Goal: Check status: Check status

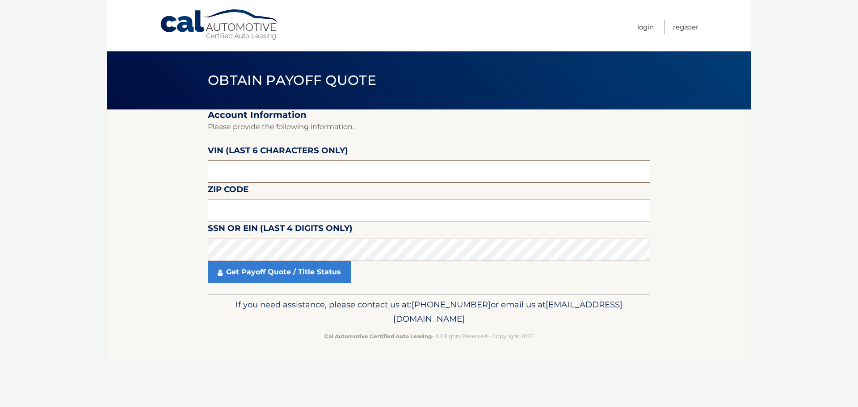
click at [220, 168] on input "text" at bounding box center [429, 171] width 442 height 22
type input "6*****"
type input "588004"
click at [311, 205] on input "text" at bounding box center [429, 210] width 442 height 22
type input "14043"
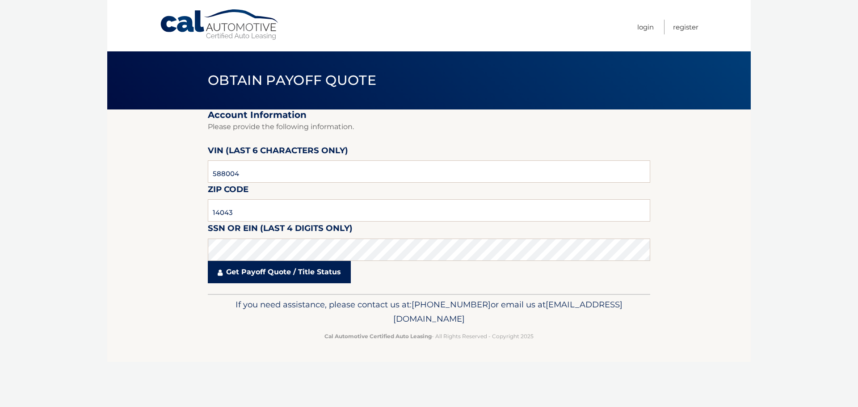
click at [306, 269] on link "Get Payoff Quote / Title Status" at bounding box center [279, 272] width 143 height 22
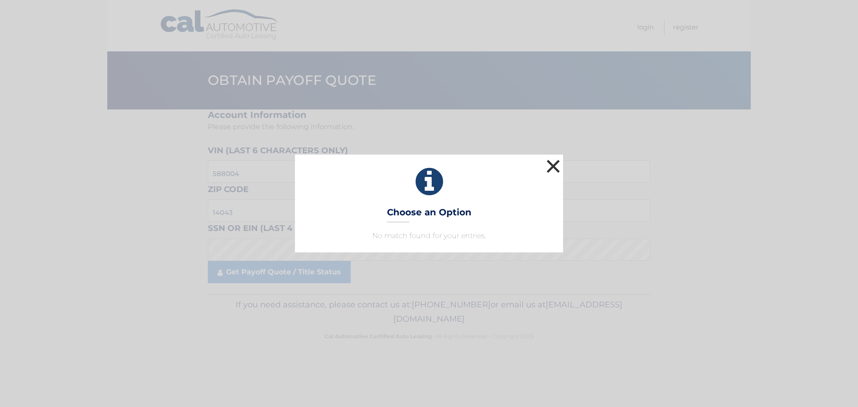
click at [556, 172] on button "×" at bounding box center [553, 166] width 18 height 18
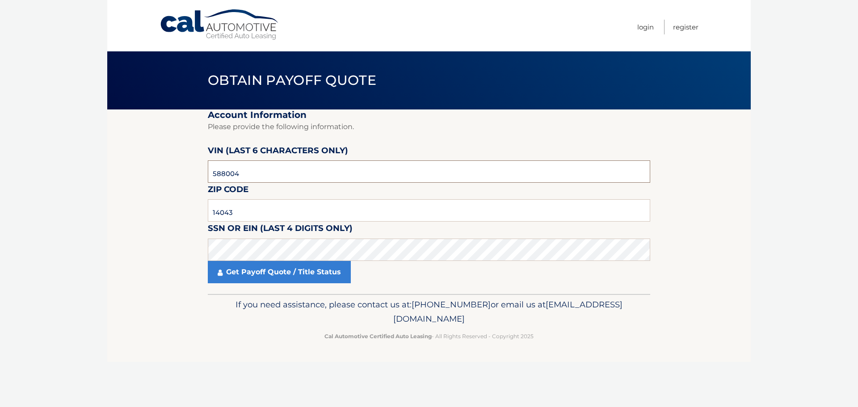
drag, startPoint x: 268, startPoint y: 176, endPoint x: 110, endPoint y: 179, distance: 158.2
click at [111, 178] on section "Account Information Please provide the following information. VIN (last 6 chara…" at bounding box center [428, 201] width 643 height 184
type input "534036"
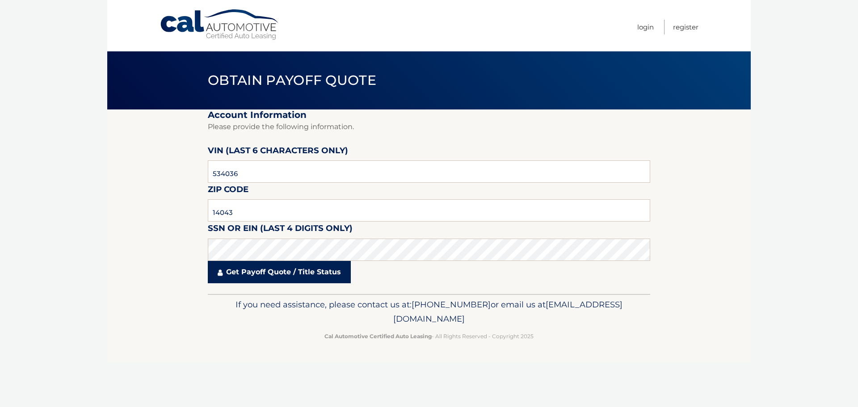
click at [316, 267] on link "Get Payoff Quote / Title Status" at bounding box center [279, 272] width 143 height 22
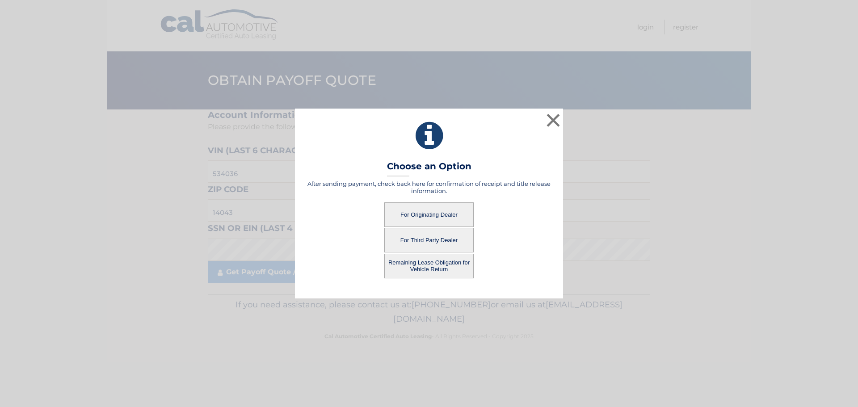
click at [412, 223] on button "For Originating Dealer" at bounding box center [428, 214] width 89 height 25
click at [420, 216] on button "For Originating Dealer" at bounding box center [428, 214] width 89 height 25
click at [453, 207] on button "For Originating Dealer" at bounding box center [428, 214] width 89 height 25
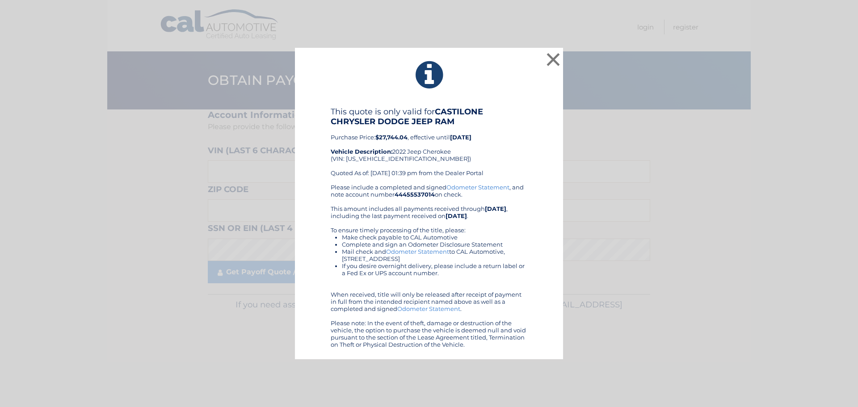
click at [437, 223] on div "Please include a completed and signed Odometer Statement , and note account num…" at bounding box center [429, 266] width 197 height 164
click at [553, 56] on button "×" at bounding box center [553, 59] width 18 height 18
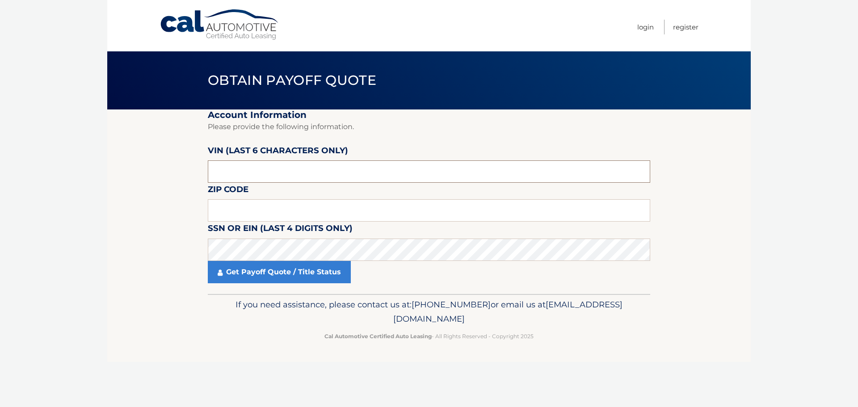
click at [255, 175] on input "text" at bounding box center [429, 171] width 442 height 22
type input "534036"
click at [244, 216] on input "text" at bounding box center [429, 210] width 442 height 22
type input "14043"
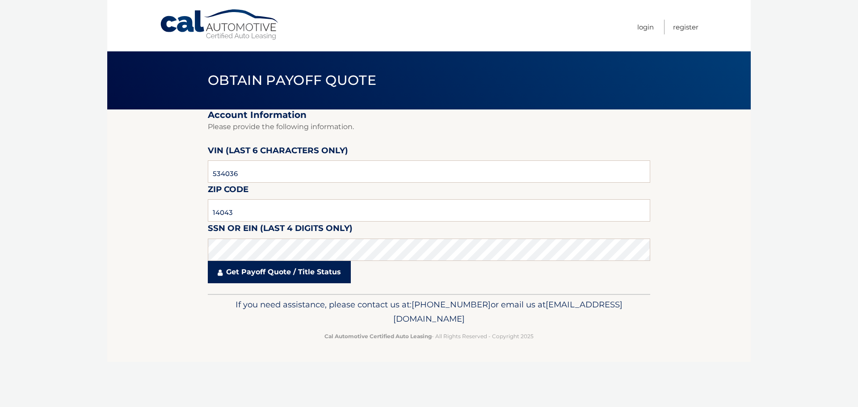
click at [293, 273] on link "Get Payoff Quote / Title Status" at bounding box center [279, 272] width 143 height 22
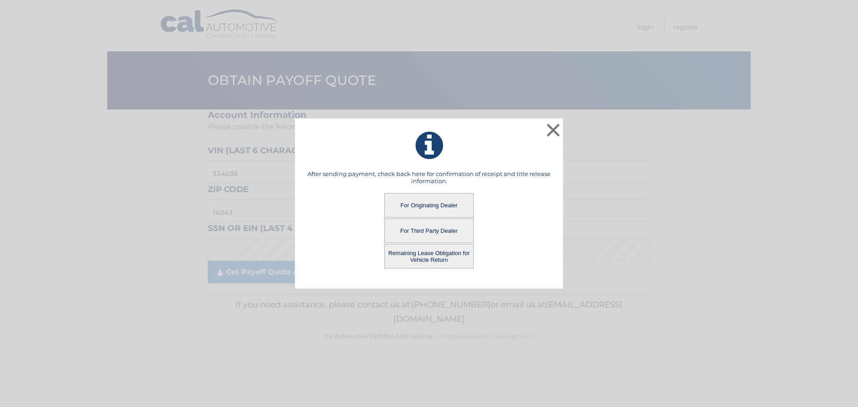
click at [436, 254] on button "Remaining Lease Obligation for Vehicle Return" at bounding box center [428, 256] width 89 height 25
click at [448, 258] on button "Remaining Lease Obligation for Vehicle Return" at bounding box center [428, 256] width 89 height 25
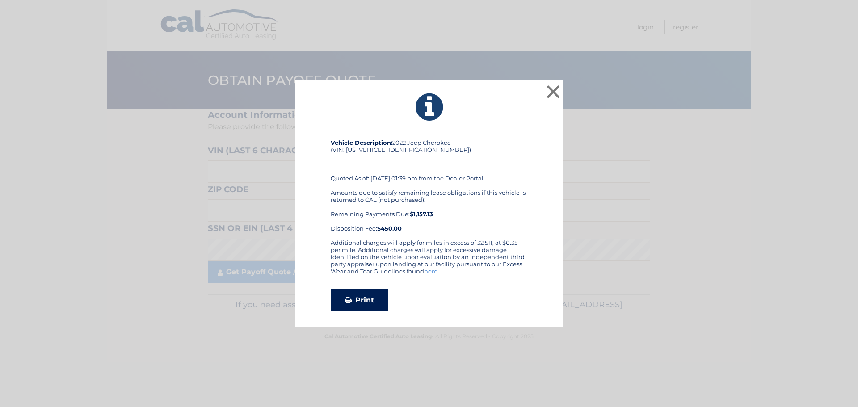
click at [377, 298] on link "Print" at bounding box center [359, 300] width 57 height 22
